Goal: Communication & Community: Connect with others

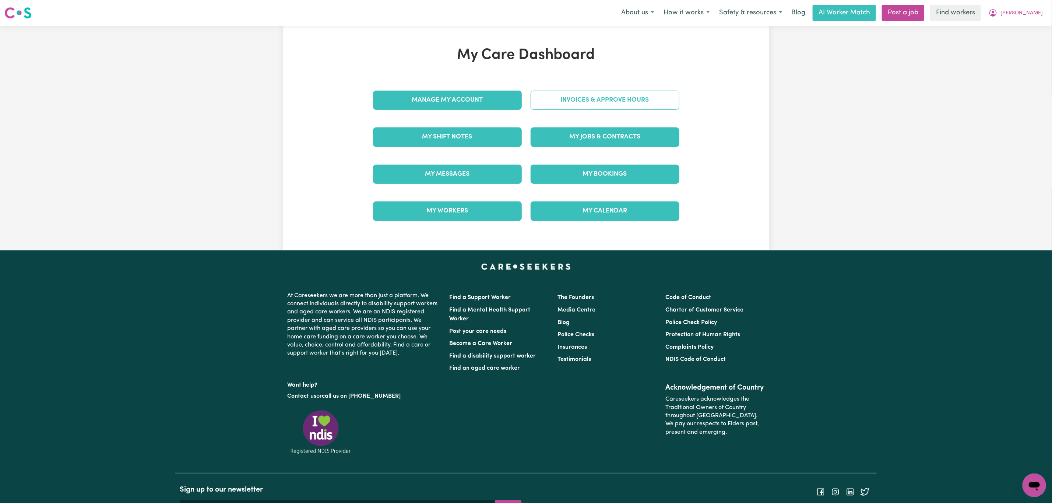
click at [563, 107] on link "Invoices & Approve Hours" at bounding box center [604, 100] width 149 height 19
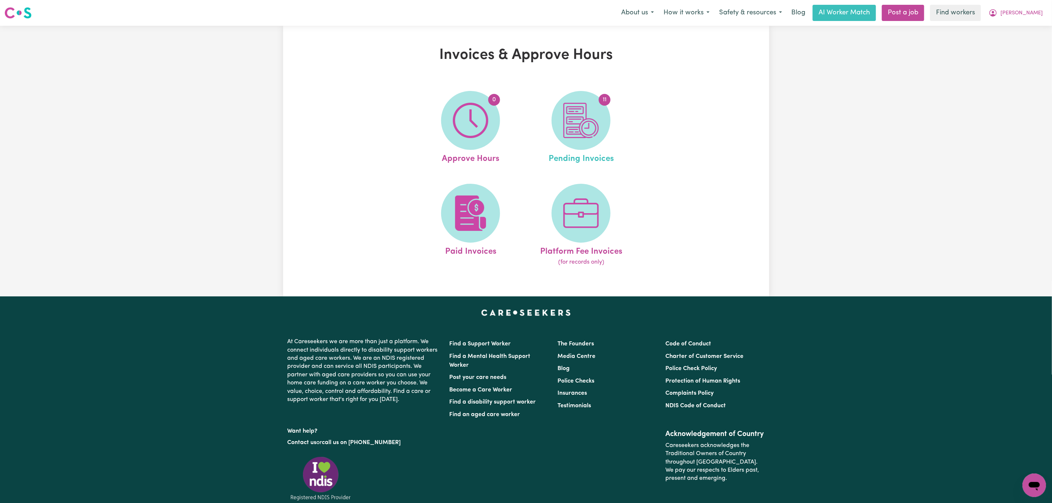
click at [610, 110] on link "11 Pending Invoices" at bounding box center [581, 128] width 106 height 74
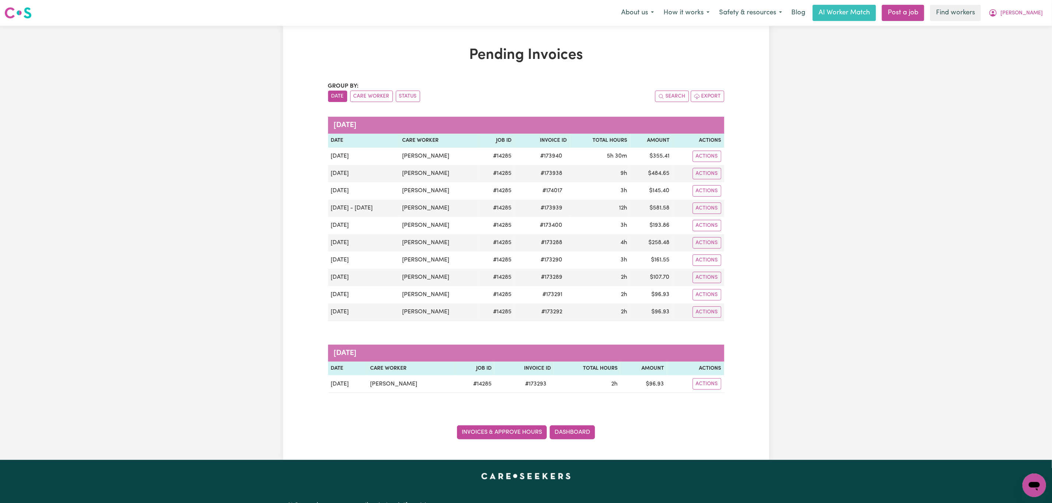
click at [523, 432] on link "Invoices & Approve Hours" at bounding box center [502, 432] width 90 height 14
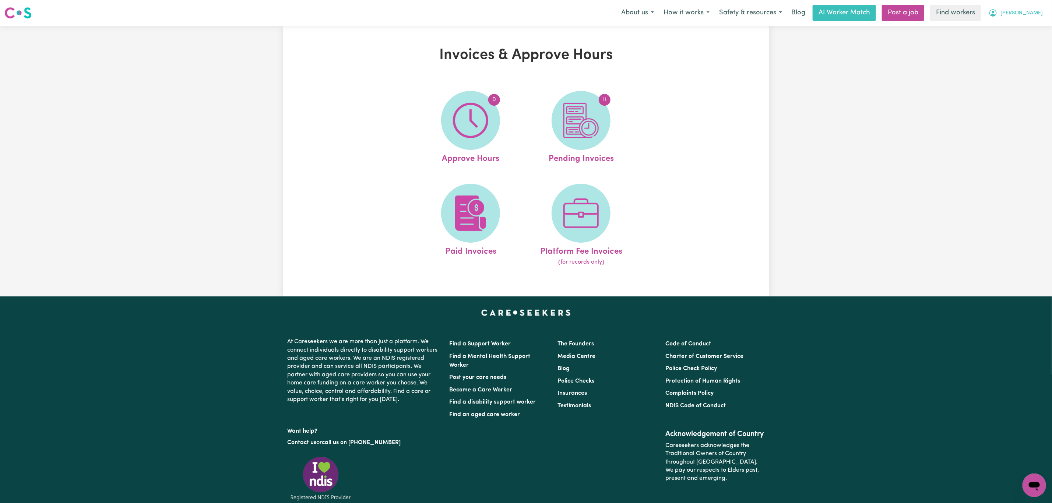
click at [1036, 15] on span "[PERSON_NAME]" at bounding box center [1021, 13] width 42 height 8
click at [1025, 29] on link "My Dashboard" at bounding box center [1018, 29] width 58 height 14
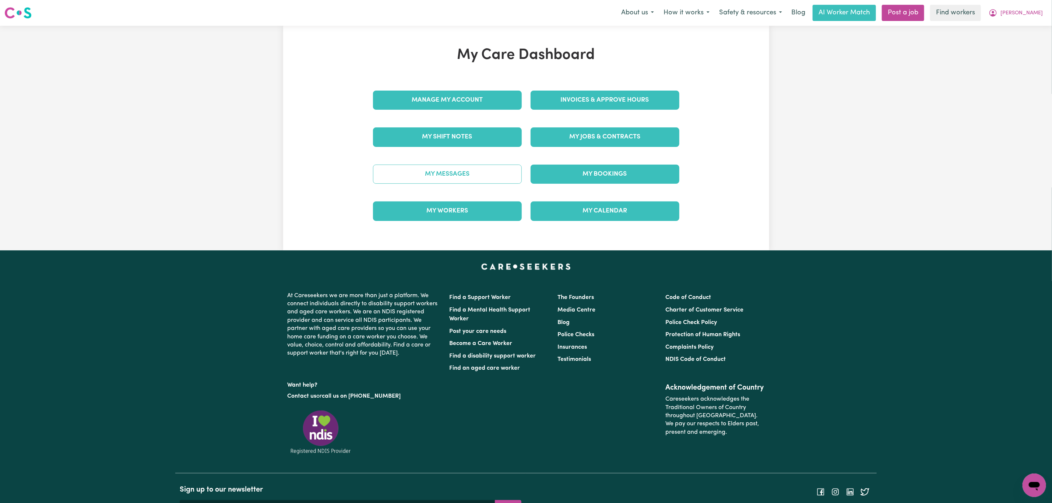
click at [485, 177] on link "My Messages" at bounding box center [447, 174] width 149 height 19
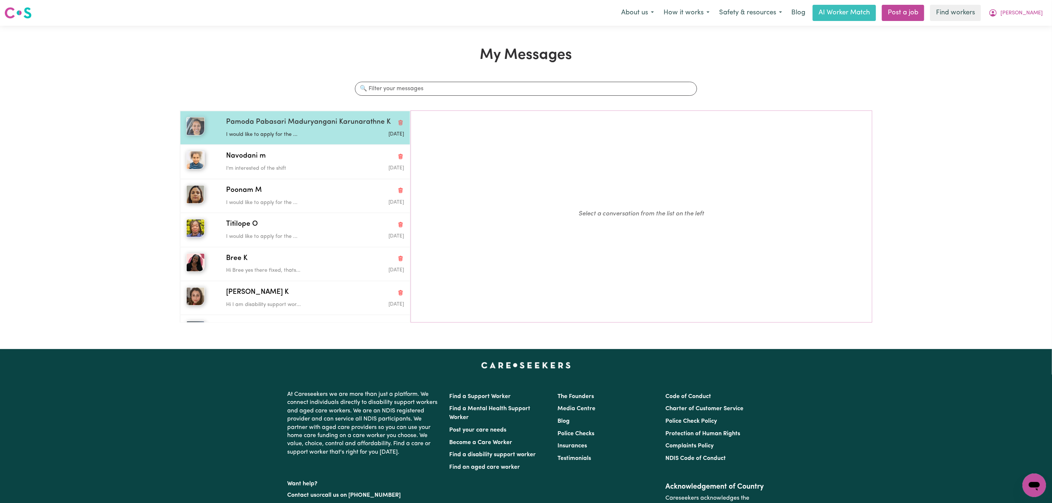
click at [285, 138] on p "I would like to apply for the ..." at bounding box center [285, 135] width 119 height 8
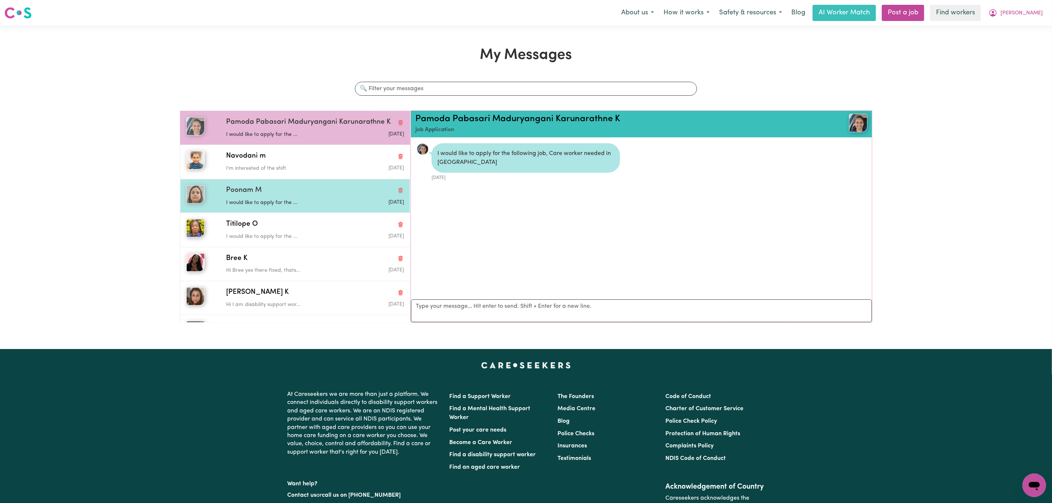
scroll to position [5, 0]
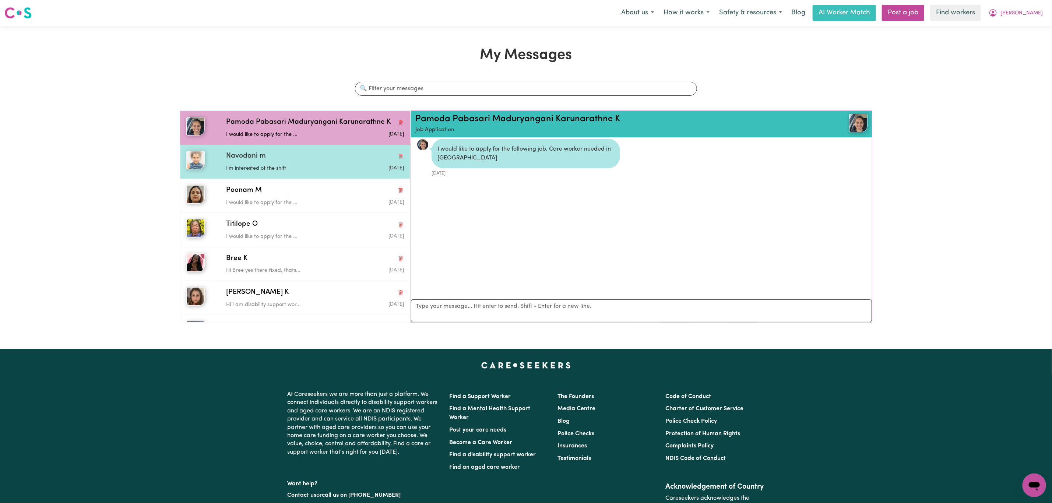
click at [311, 173] on p "I'm interested of the shift" at bounding box center [285, 169] width 119 height 8
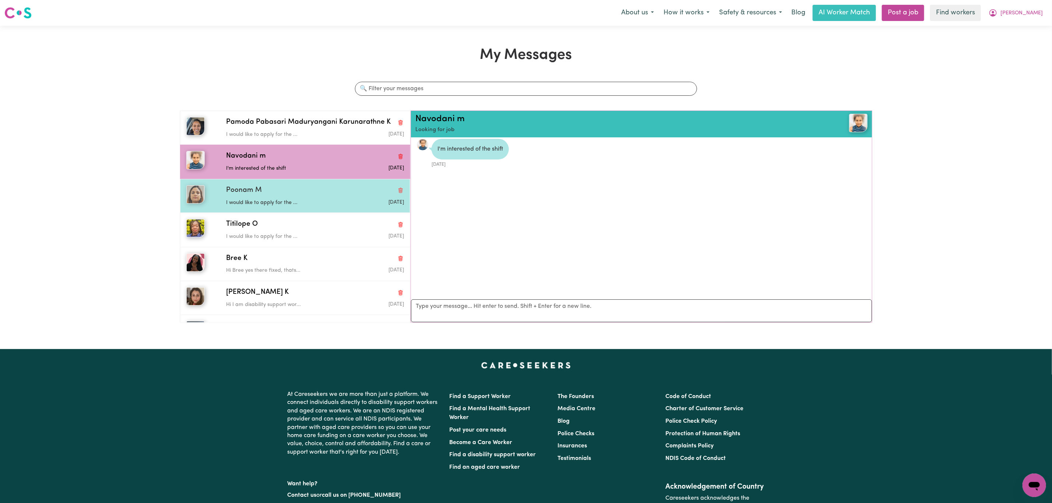
click at [313, 202] on p "I would like to apply for the ..." at bounding box center [285, 203] width 119 height 8
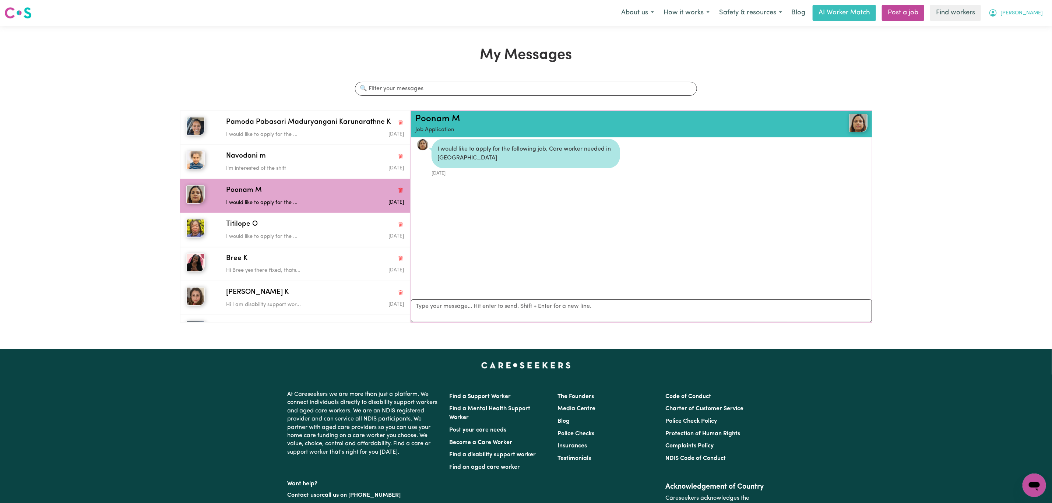
click at [1037, 12] on span "[PERSON_NAME]" at bounding box center [1021, 13] width 42 height 8
click at [1015, 45] on link "Logout" at bounding box center [1018, 42] width 58 height 14
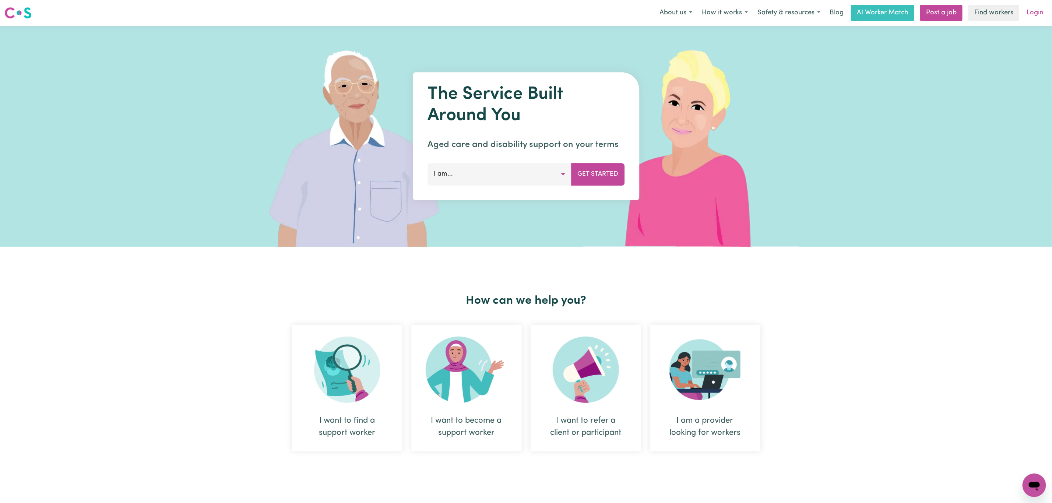
click at [1029, 8] on link "Login" at bounding box center [1034, 13] width 25 height 16
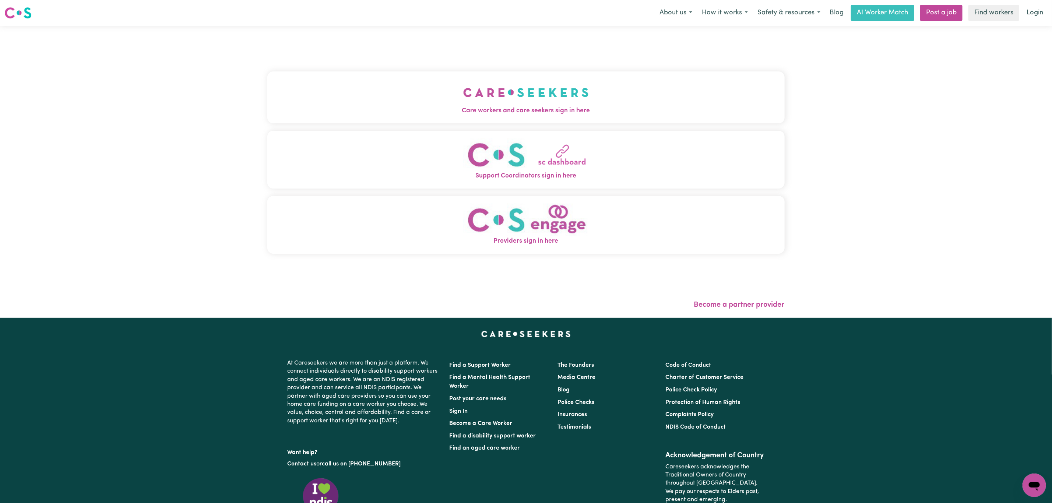
click at [589, 106] on span "Care workers and care seekers sign in here" at bounding box center [525, 111] width 517 height 10
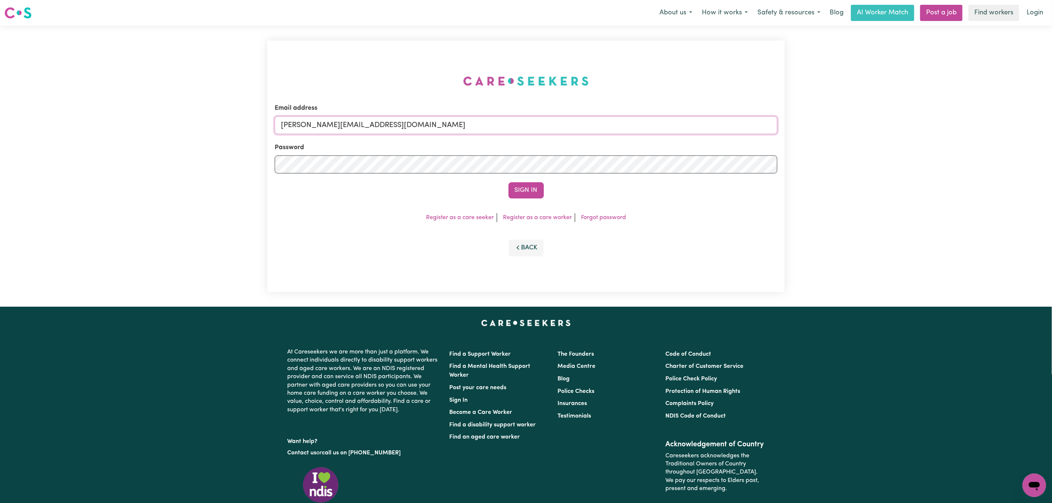
drag, startPoint x: 357, startPoint y: 127, endPoint x: 357, endPoint y: 132, distance: 4.4
click at [357, 127] on input "[PERSON_NAME][EMAIL_ADDRESS][DOMAIN_NAME]" at bounding box center [526, 125] width 502 height 18
drag, startPoint x: 318, startPoint y: 129, endPoint x: 474, endPoint y: 128, distance: 155.3
click at [473, 128] on input "[EMAIL_ADDRESS][PERSON_NAME][DOMAIN_NAME]" at bounding box center [526, 125] width 502 height 18
type input "superuser~[PERSON_NAME][EMAIL_ADDRESS][PERSON_NAME][DOMAIN_NAME]"
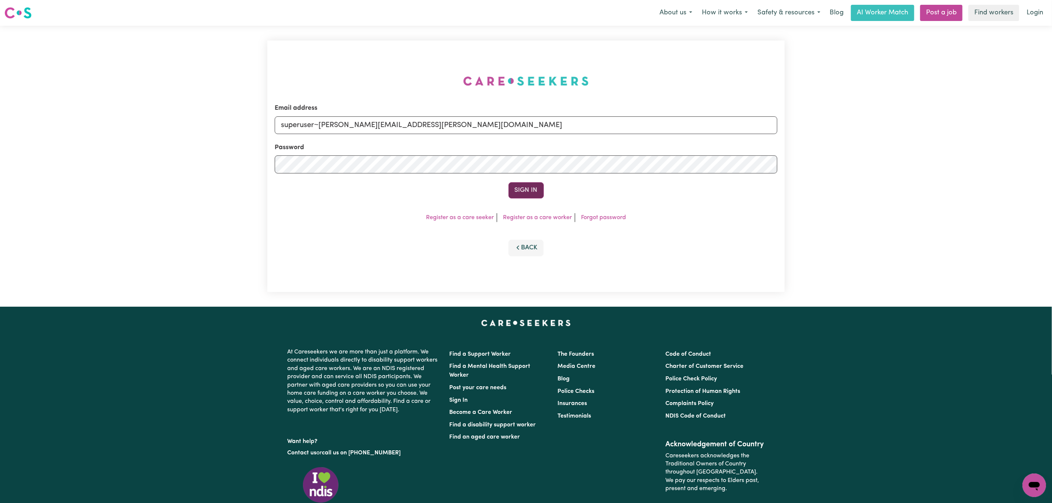
click at [533, 186] on button "Sign In" at bounding box center [525, 190] width 35 height 16
